Goal: Information Seeking & Learning: Learn about a topic

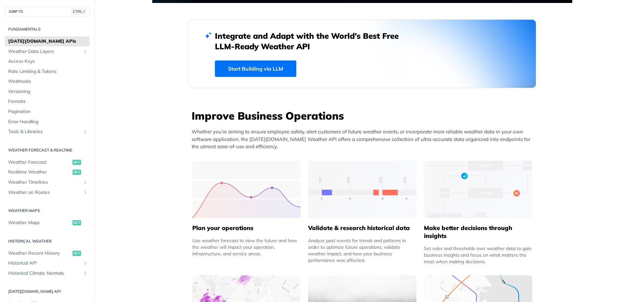
scroll to position [164, 0]
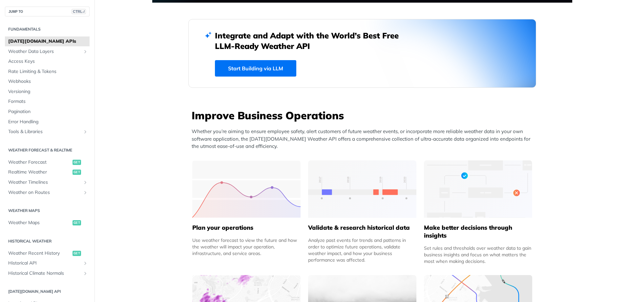
drag, startPoint x: 209, startPoint y: 46, endPoint x: 324, endPoint y: 43, distance: 114.6
click at [324, 43] on div "Integrate and Adapt with the World’s Best Free LLM-Ready Weather API Start Buil…" at bounding box center [362, 53] width 348 height 69
copy h2 "LLM-Ready Weather API"
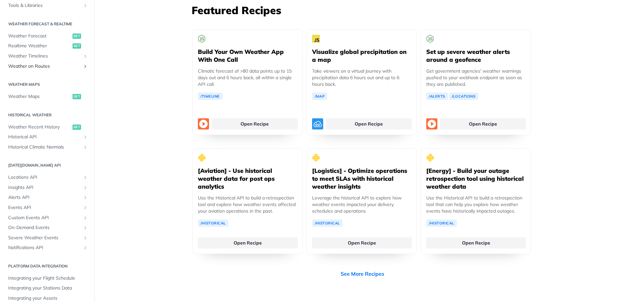
scroll to position [131, 0]
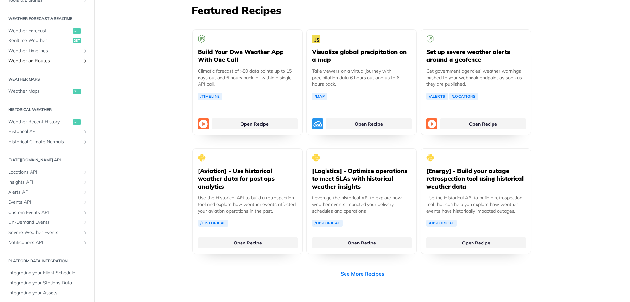
click at [42, 63] on span "Weather on Routes" at bounding box center [44, 61] width 73 height 7
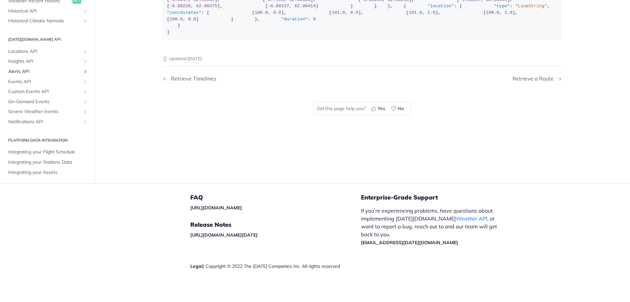
scroll to position [145, 0]
click at [27, 54] on span "Locations API" at bounding box center [44, 50] width 73 height 7
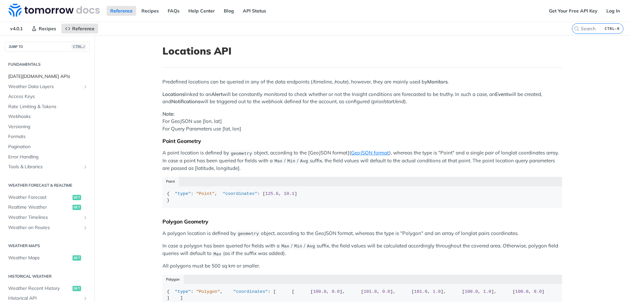
click at [38, 77] on span "[DATE][DOMAIN_NAME] APIs" at bounding box center [48, 76] width 80 height 7
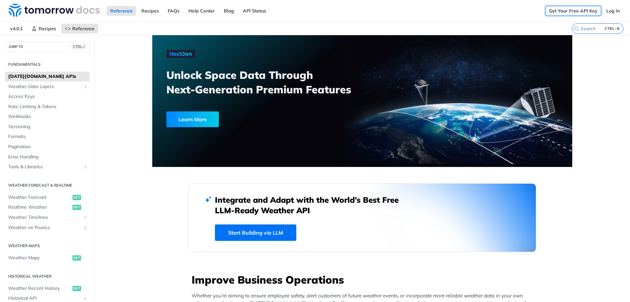
click at [579, 14] on link "Get Your Free API Key" at bounding box center [574, 11] width 56 height 10
click at [42, 30] on span "Recipes" at bounding box center [47, 29] width 17 height 6
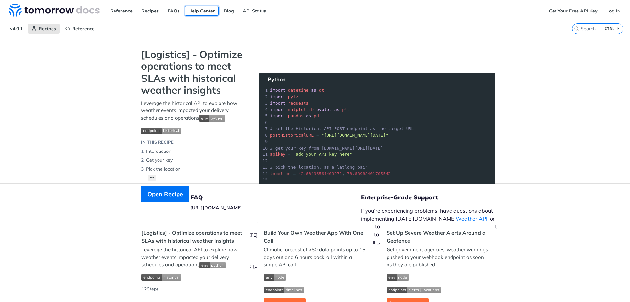
click at [199, 9] on link "Help Center" at bounding box center [202, 11] width 34 height 10
